Goal: Information Seeking & Learning: Learn about a topic

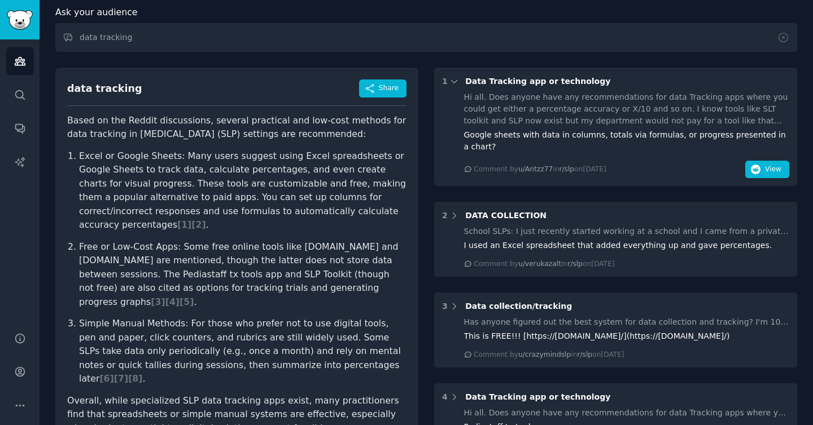
scroll to position [63, 0]
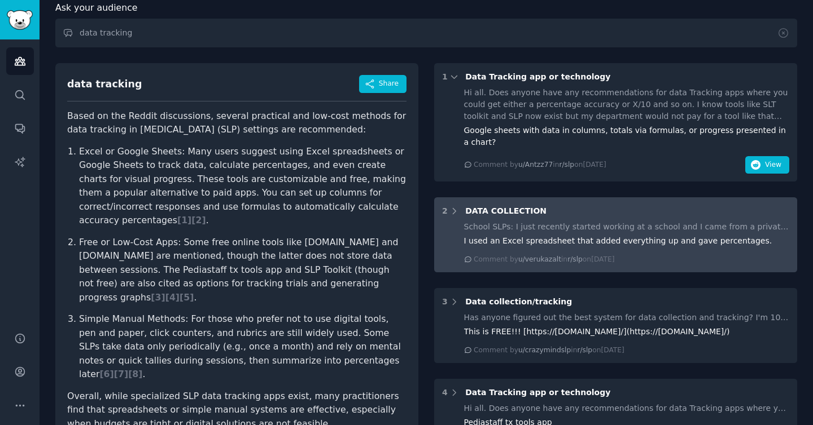
click at [527, 228] on div "School SLPs: I just recently started working at a school and I came from a priv…" at bounding box center [627, 227] width 326 height 12
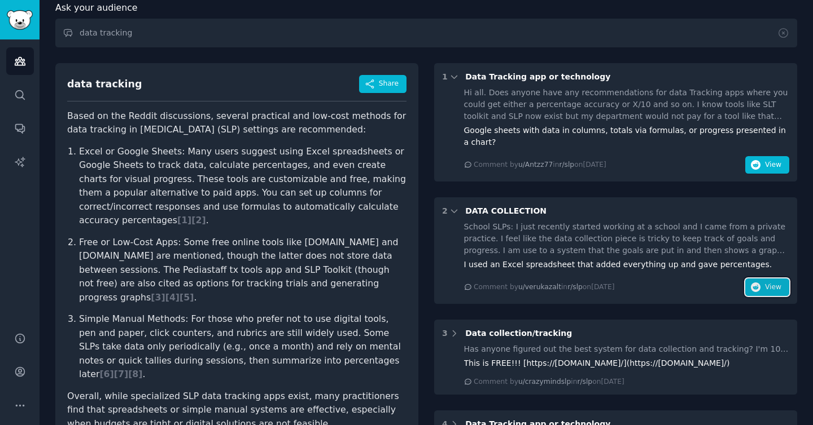
click at [752, 287] on icon "button" at bounding box center [756, 288] width 10 height 10
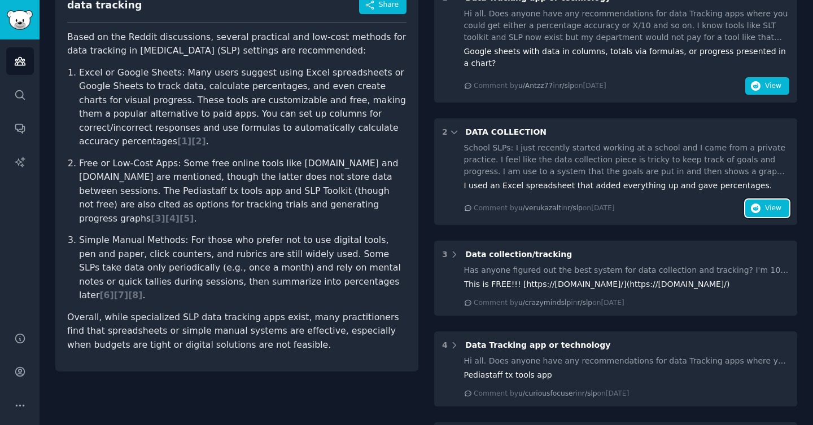
scroll to position [149, 0]
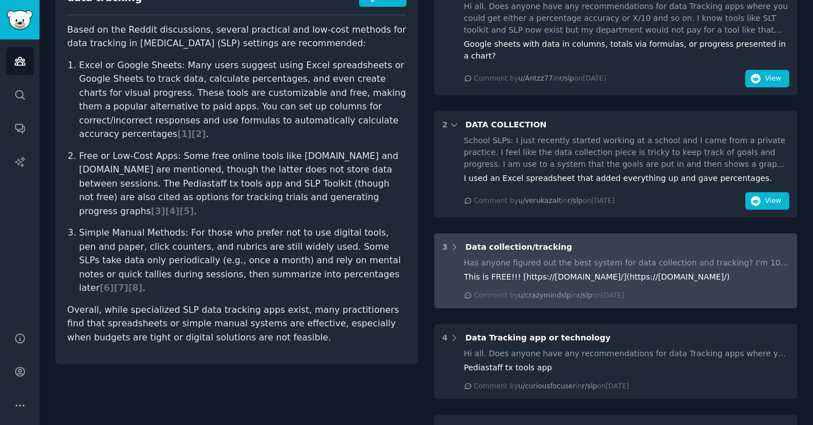
click at [520, 251] on span "Data collection/tracking" at bounding box center [518, 247] width 107 height 9
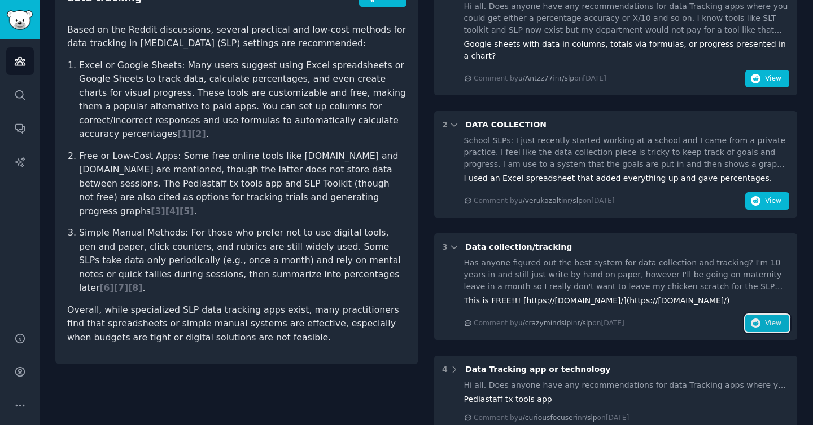
click at [778, 322] on span "View" at bounding box center [773, 324] width 16 height 10
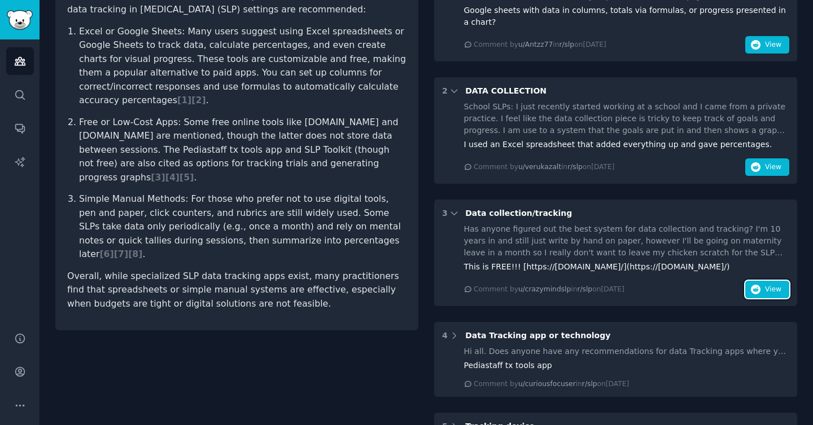
scroll to position [322, 0]
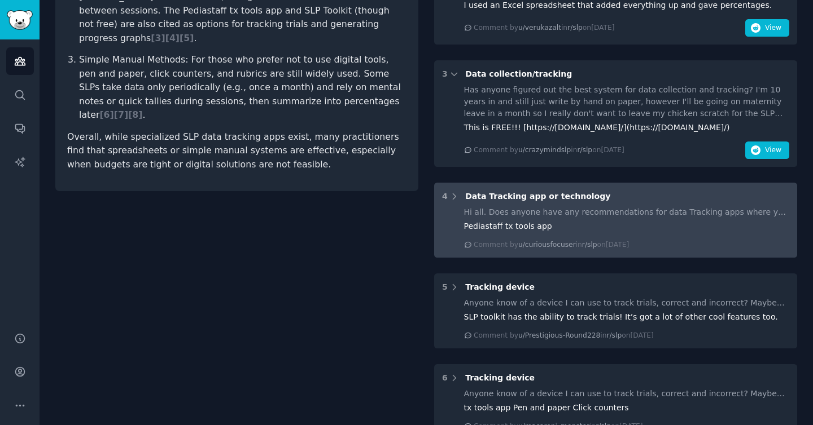
click at [558, 223] on div "Pediastaff tx tools app" at bounding box center [627, 227] width 326 height 12
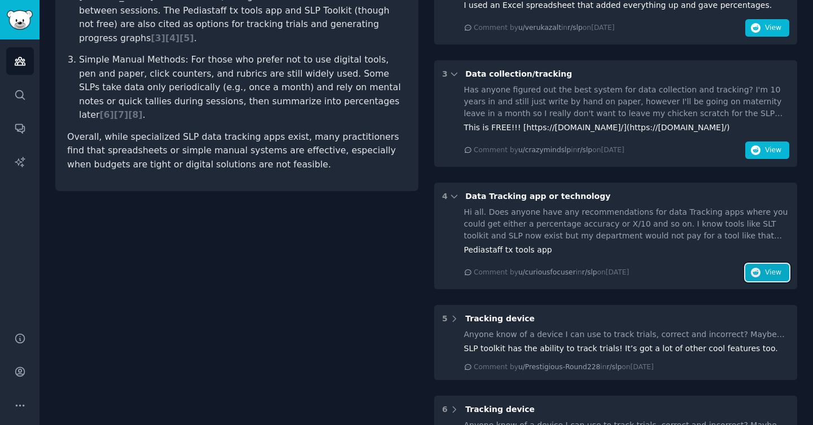
click at [758, 275] on button "View" at bounding box center [767, 273] width 44 height 18
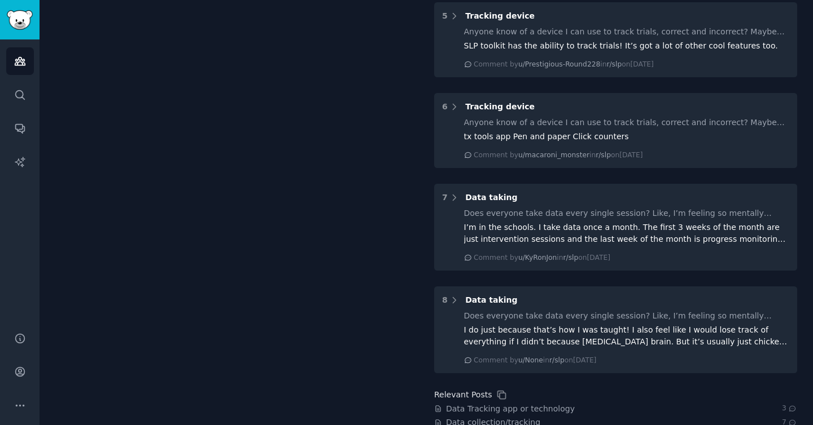
scroll to position [636, 0]
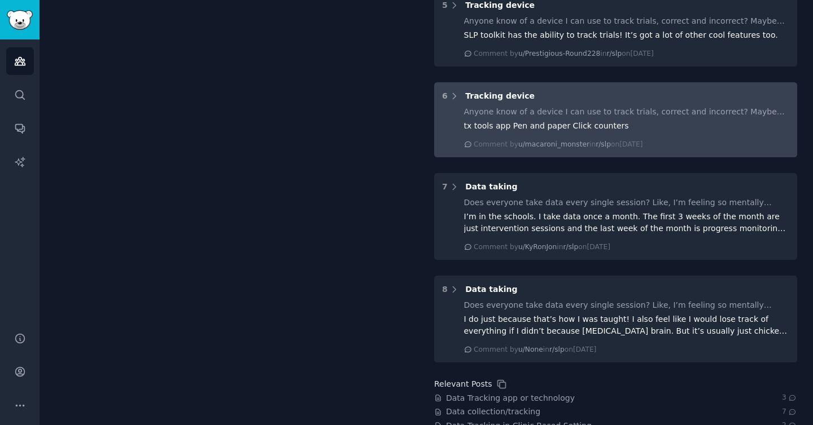
click at [565, 120] on div "tx tools app Pen and paper Click counters" at bounding box center [627, 126] width 326 height 12
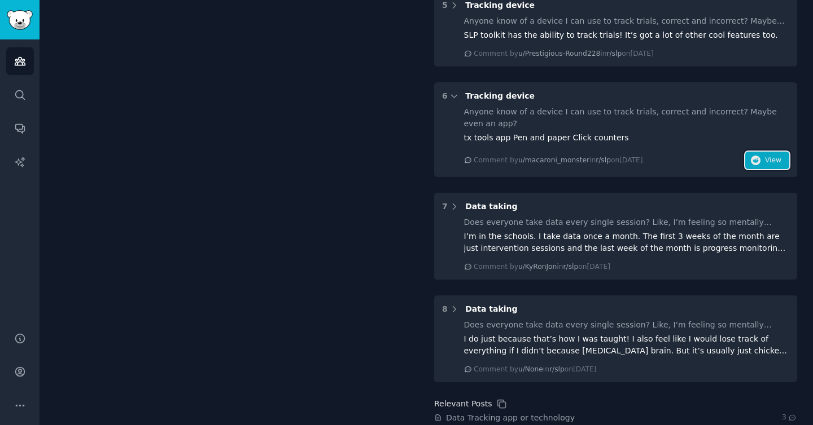
click at [752, 162] on icon "button" at bounding box center [756, 161] width 10 height 10
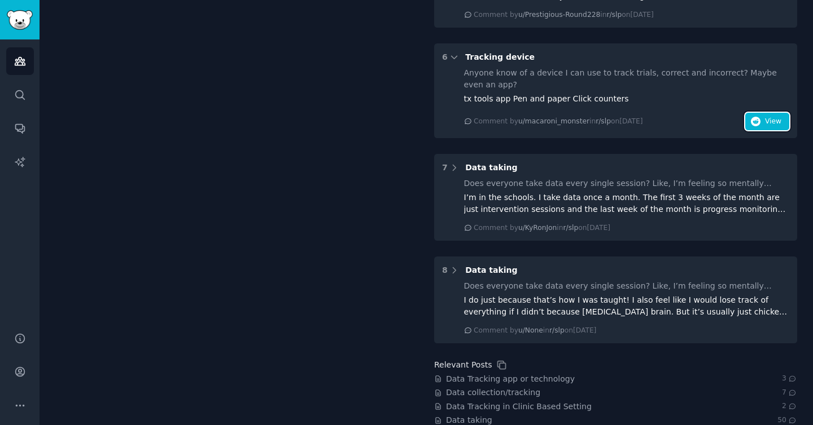
scroll to position [681, 0]
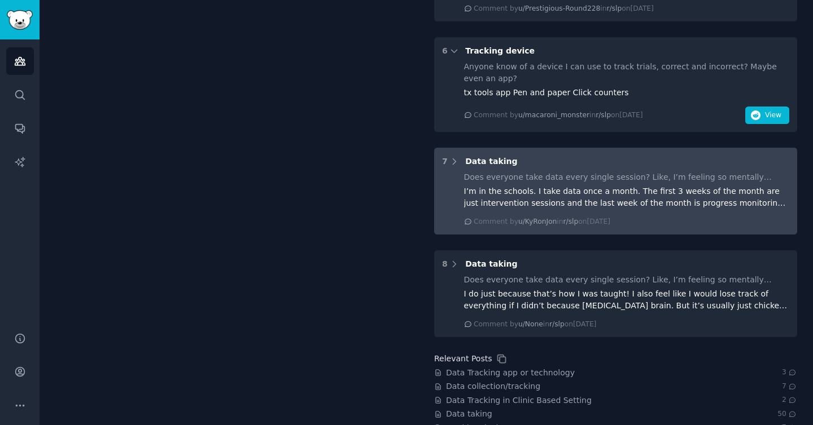
click at [500, 164] on span "Data taking" at bounding box center [491, 161] width 52 height 9
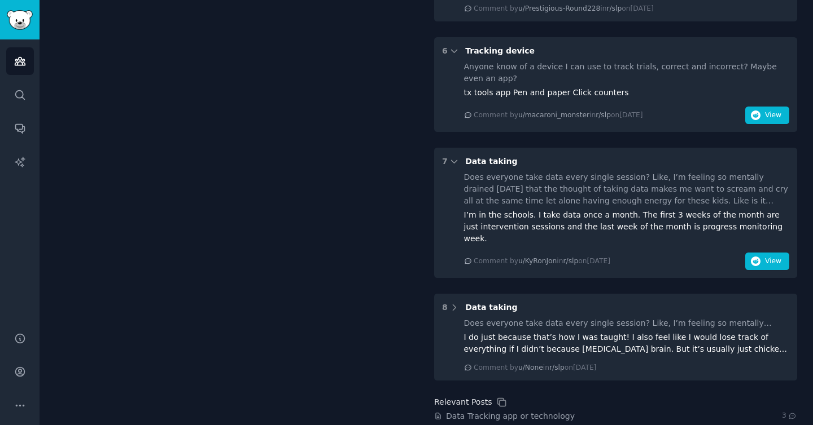
click at [786, 238] on div "Does everyone take data every single session? Like, I’m feeling so mentally dra…" at bounding box center [627, 221] width 326 height 99
click at [774, 257] on span "View" at bounding box center [773, 262] width 16 height 10
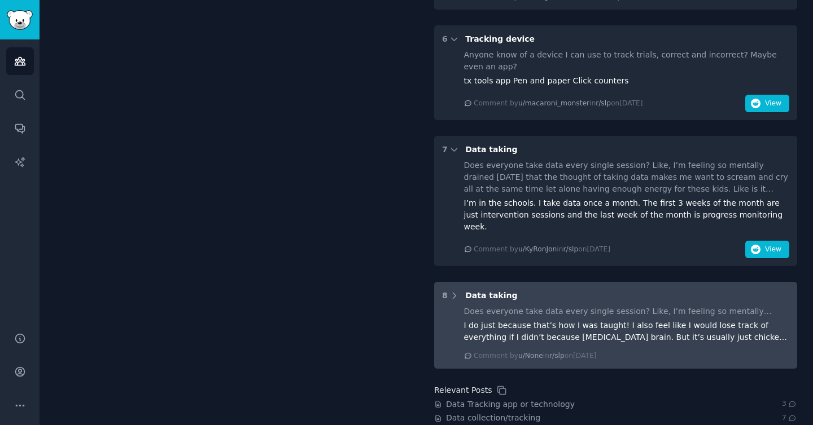
click at [546, 306] on div "Does everyone take data every single session? Like, I’m feeling so mentally dra…" at bounding box center [627, 312] width 326 height 12
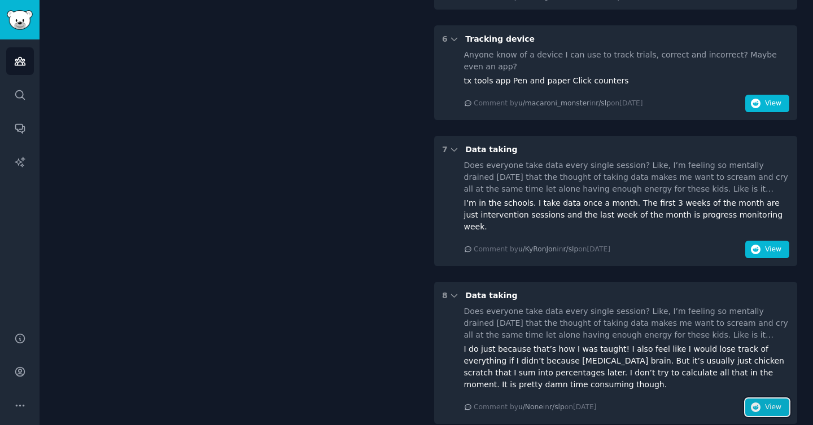
click at [752, 399] on button "View" at bounding box center [767, 408] width 44 height 18
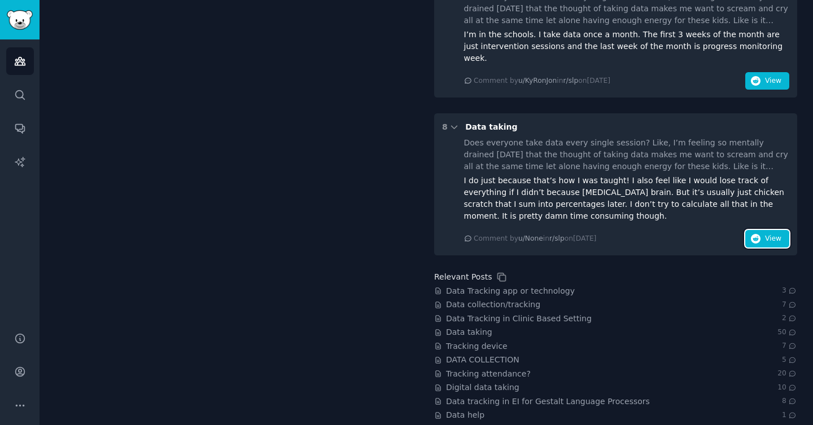
scroll to position [0, 0]
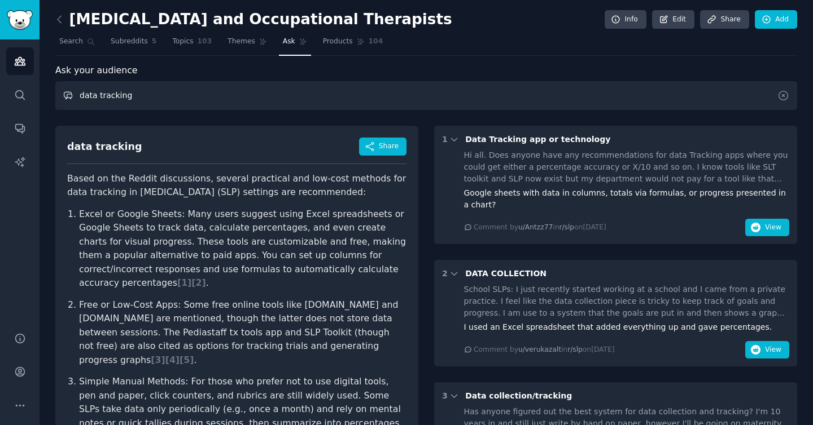
click at [210, 97] on input "data tracking" at bounding box center [425, 95] width 741 height 29
type input "data"
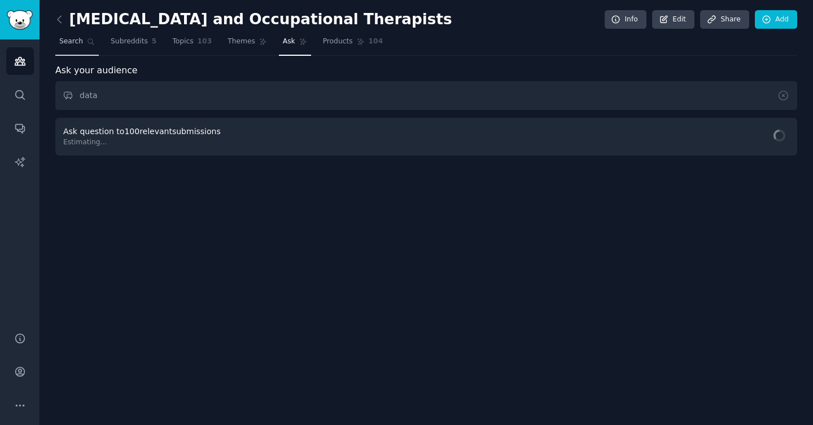
click at [83, 45] on link "Search" at bounding box center [76, 44] width 43 height 23
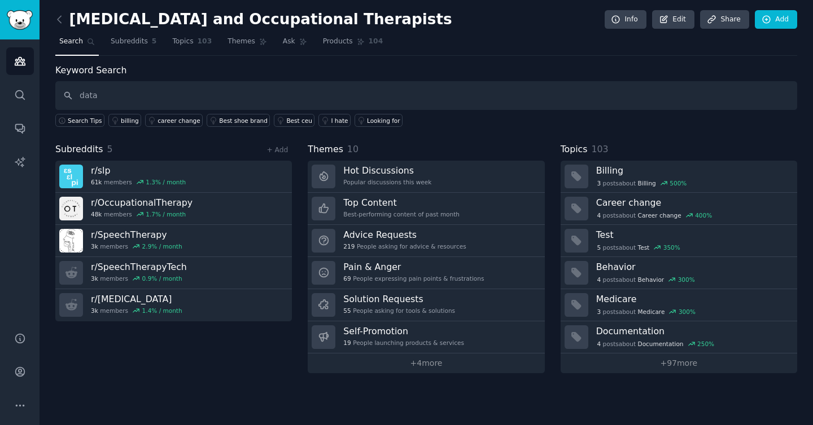
type input "data"
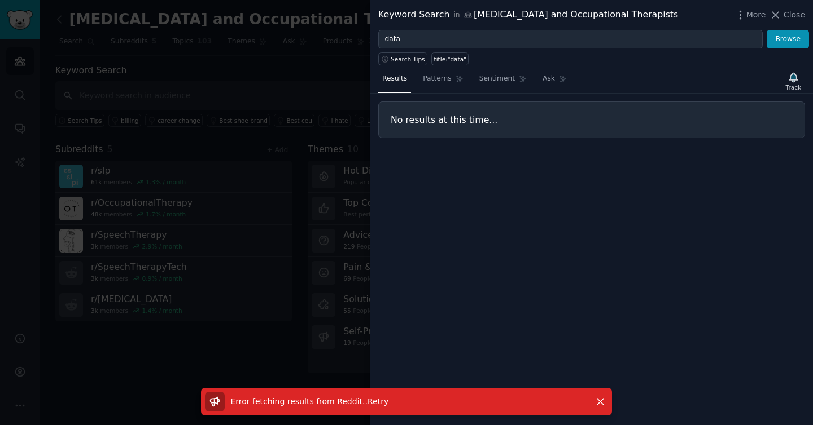
click at [372, 405] on span "Retry" at bounding box center [377, 401] width 21 height 9
click at [368, 404] on span "Retry" at bounding box center [377, 401] width 21 height 9
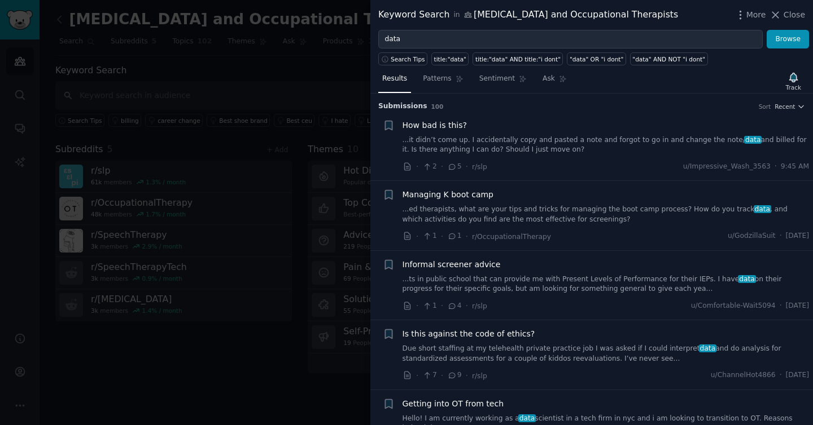
click at [439, 126] on span "How bad is this?" at bounding box center [434, 126] width 64 height 12
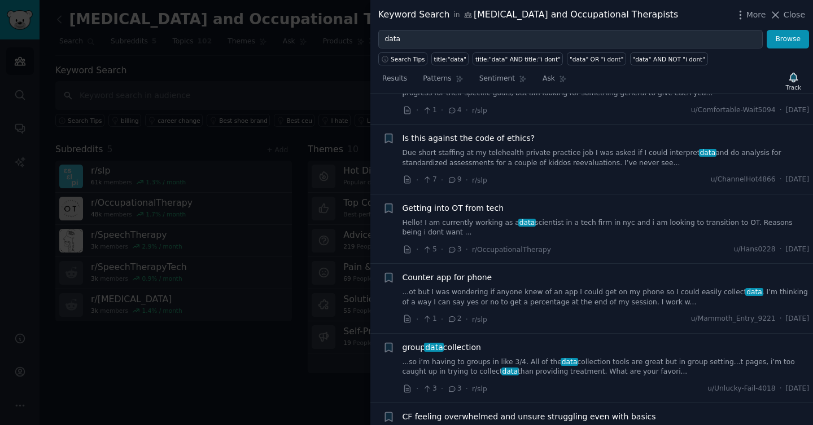
scroll to position [403, 0]
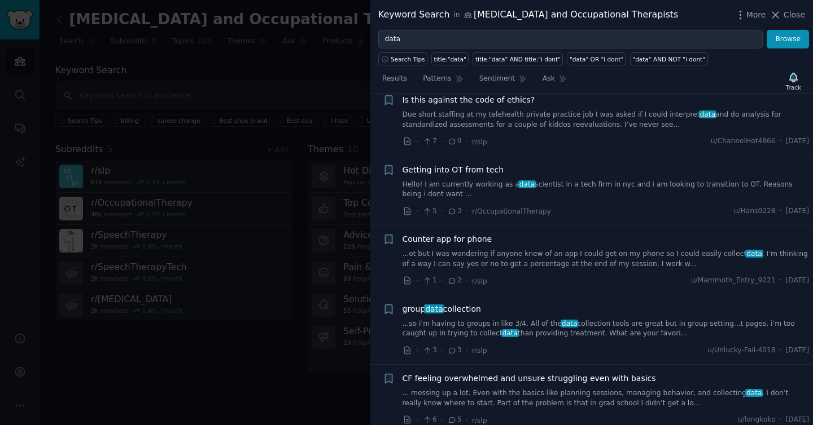
click at [485, 235] on span "Counter app for phone" at bounding box center [447, 240] width 90 height 12
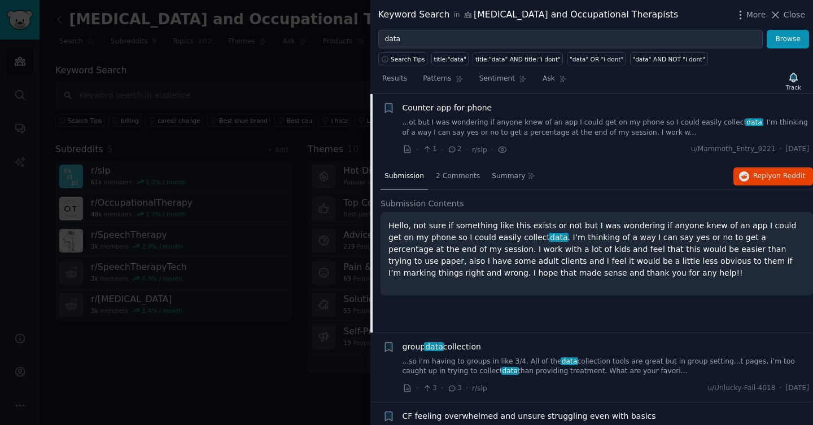
scroll to position [366, 0]
click at [754, 178] on span "Reply on Reddit" at bounding box center [779, 176] width 52 height 10
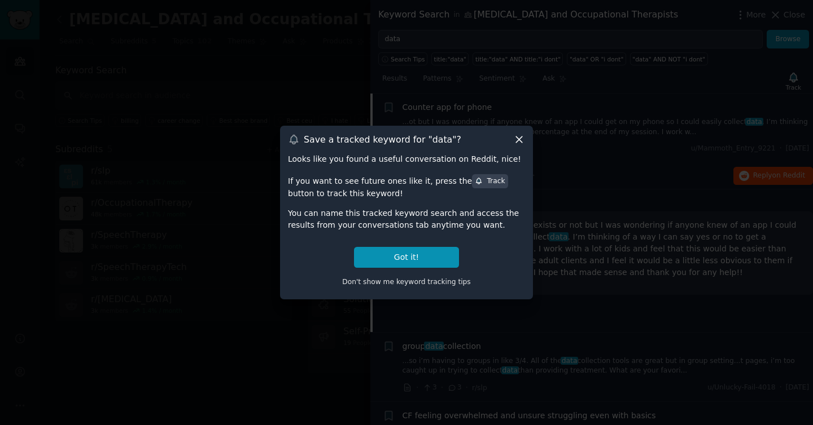
click at [521, 141] on icon at bounding box center [519, 140] width 12 height 12
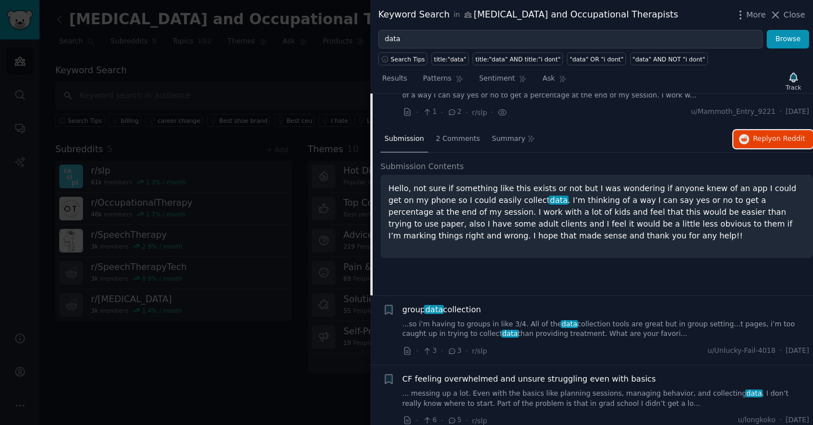
scroll to position [453, 0]
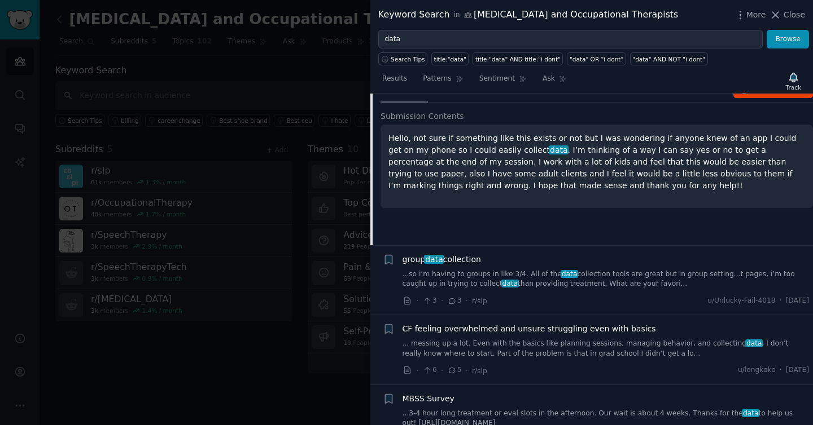
click at [520, 255] on div "group data collection" at bounding box center [605, 260] width 407 height 12
click at [515, 267] on div "group data collection ...so i’m having to groups in like 3/4. All of the data c…" at bounding box center [605, 272] width 407 height 36
click at [464, 274] on link "...so i’m having to groups in like 3/4. All of the data collection tools are gr…" at bounding box center [605, 280] width 407 height 20
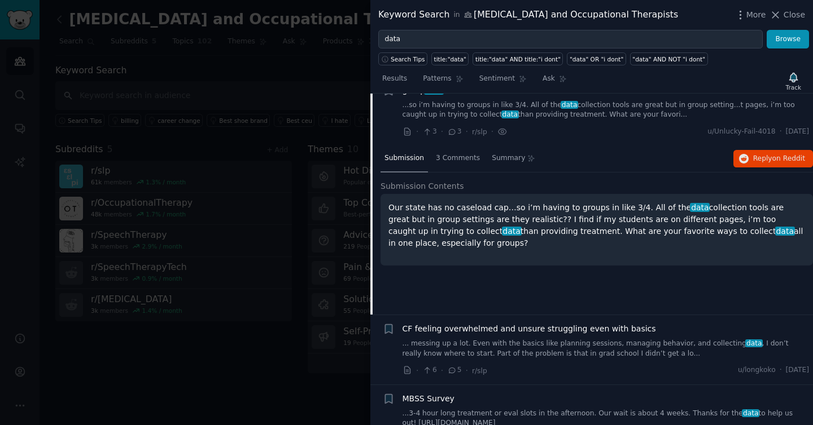
scroll to position [436, 0]
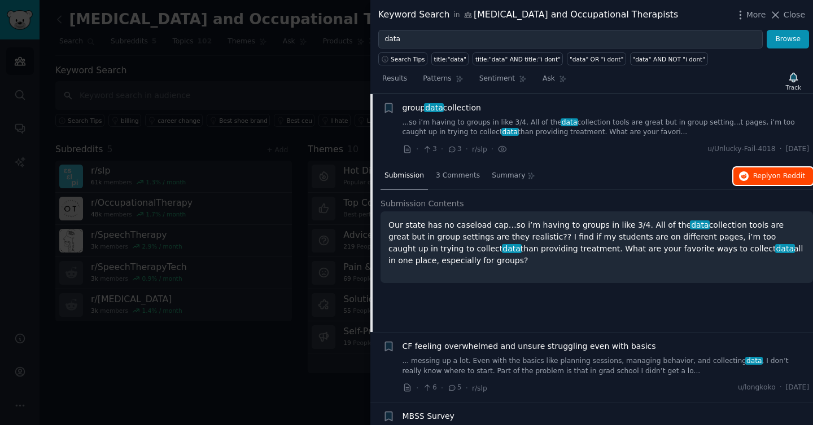
click at [781, 175] on span "on Reddit" at bounding box center [788, 176] width 33 height 8
click at [769, 180] on span "Reply on Reddit" at bounding box center [779, 177] width 52 height 10
